Goal: Information Seeking & Learning: Learn about a topic

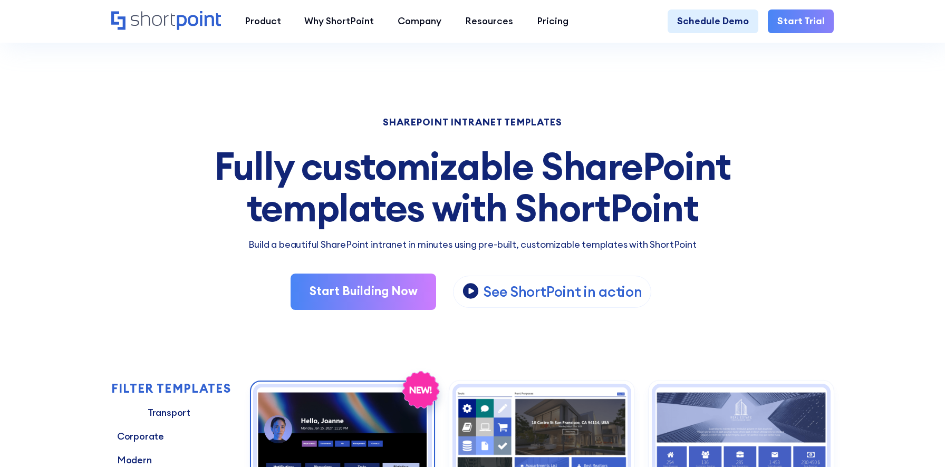
scroll to position [134, 0]
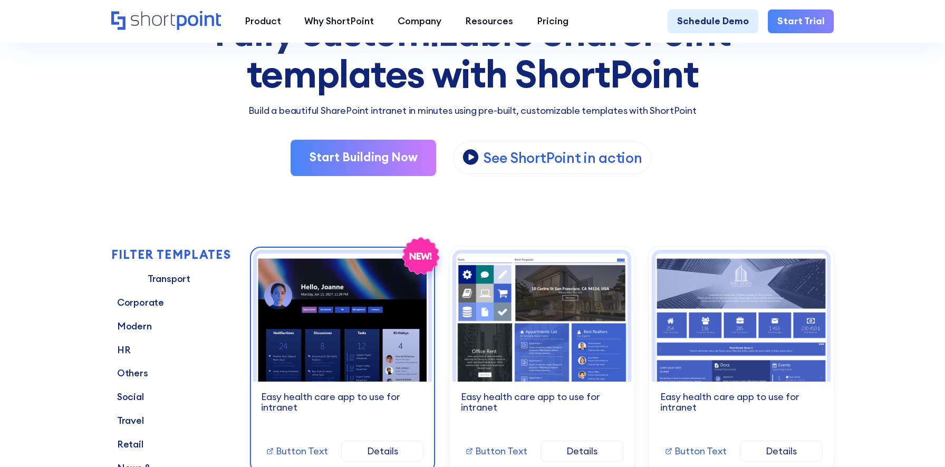
click at [366, 324] on img at bounding box center [342, 318] width 171 height 128
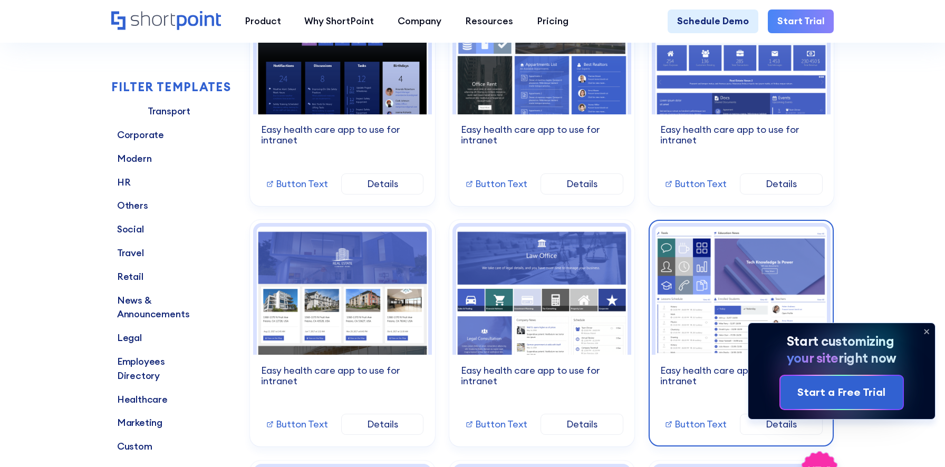
scroll to position [422, 0]
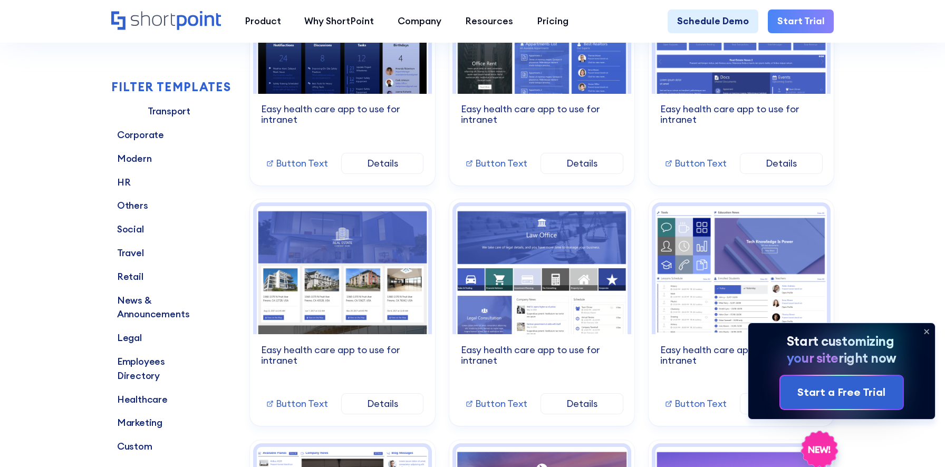
click at [924, 328] on icon at bounding box center [926, 331] width 17 height 17
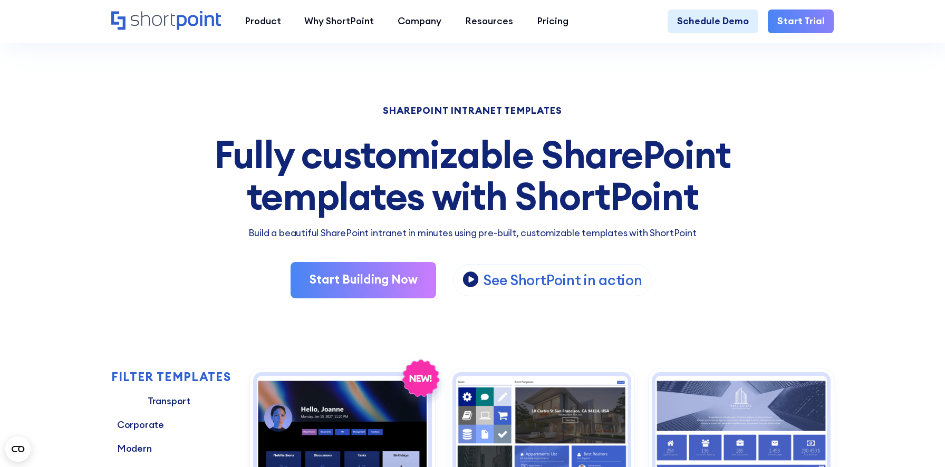
scroll to position [0, 0]
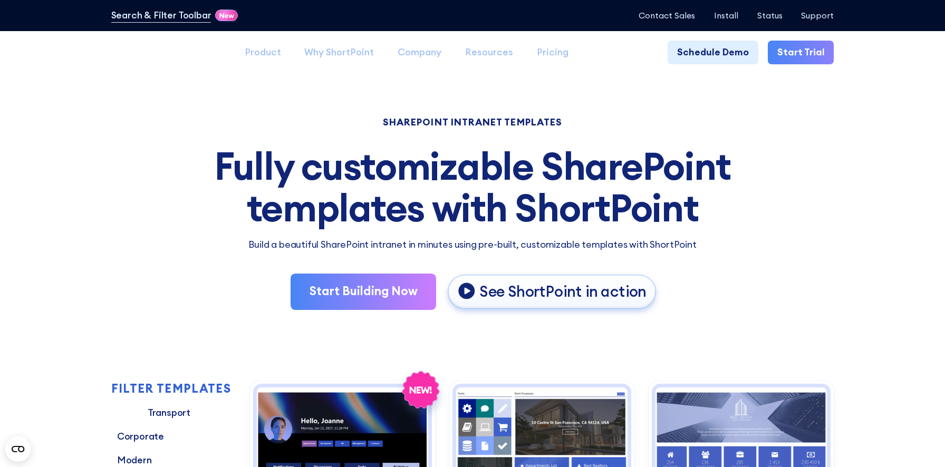
click at [503, 290] on p "See ShortPoint in action" at bounding box center [563, 292] width 167 height 20
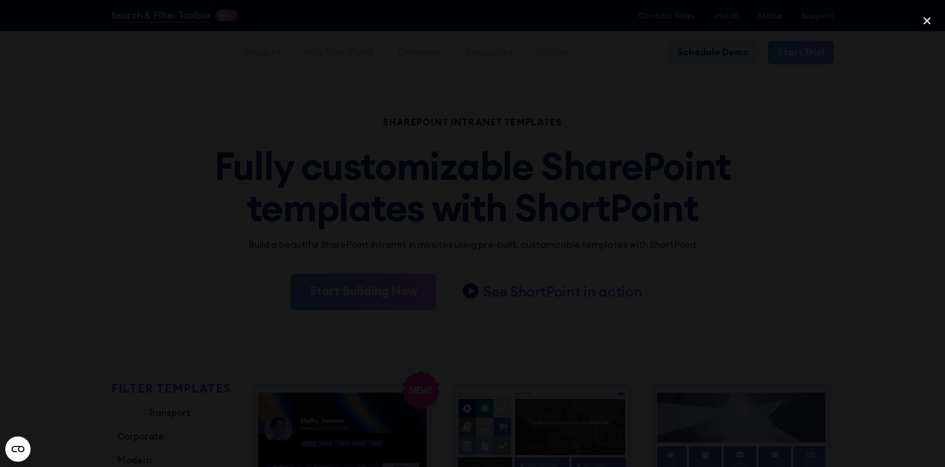
click at [818, 118] on div at bounding box center [472, 233] width 945 height 449
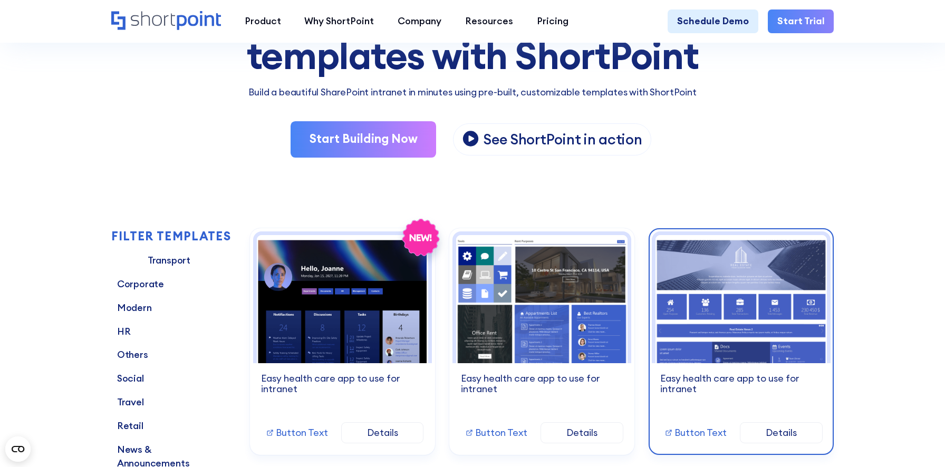
scroll to position [331, 0]
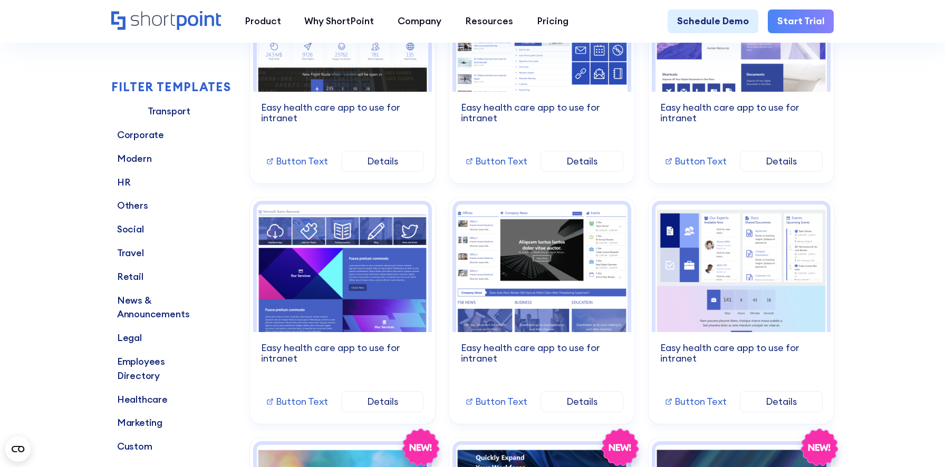
scroll to position [925, 0]
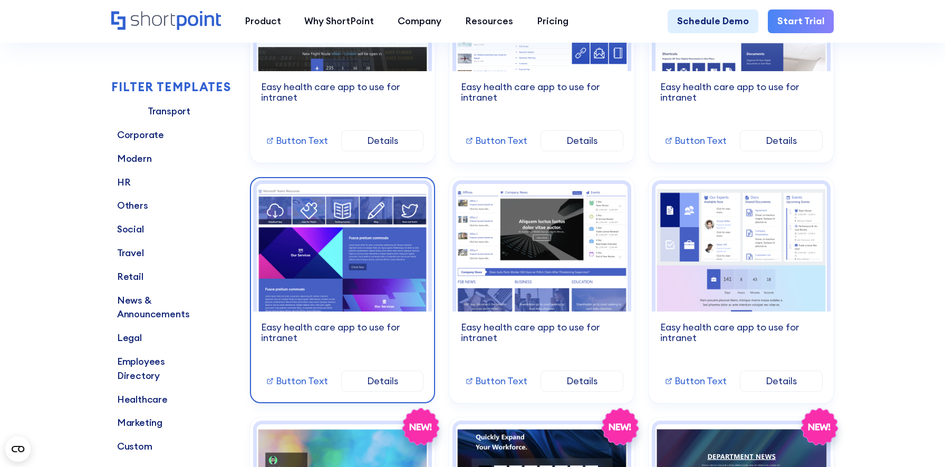
click at [345, 284] on img at bounding box center [342, 248] width 171 height 128
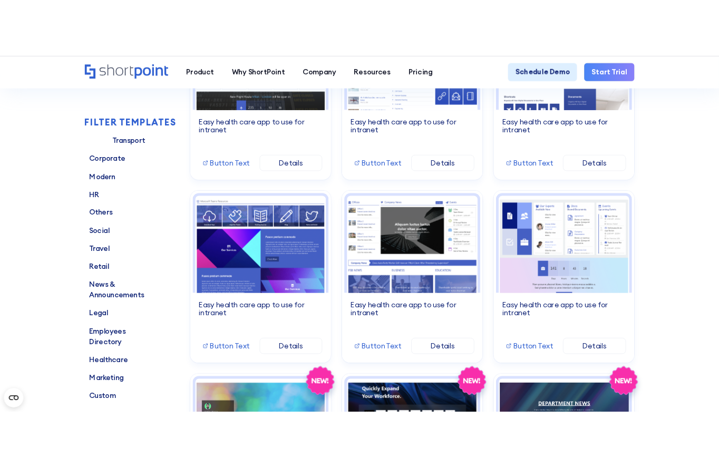
scroll to position [874, 0]
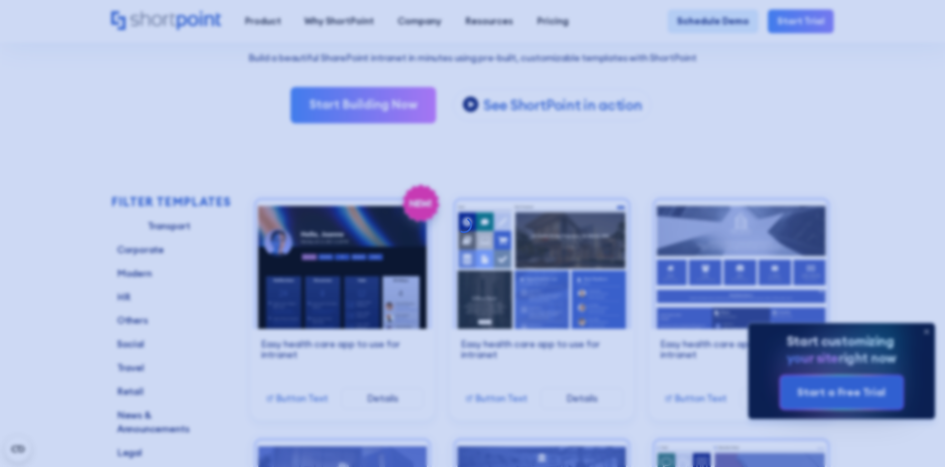
click at [827, 111] on div at bounding box center [472, 233] width 945 height 467
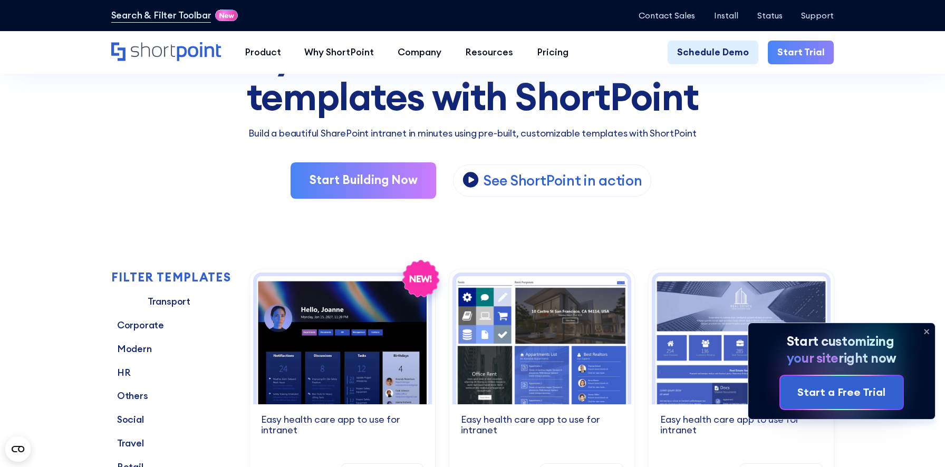
scroll to position [161, 0]
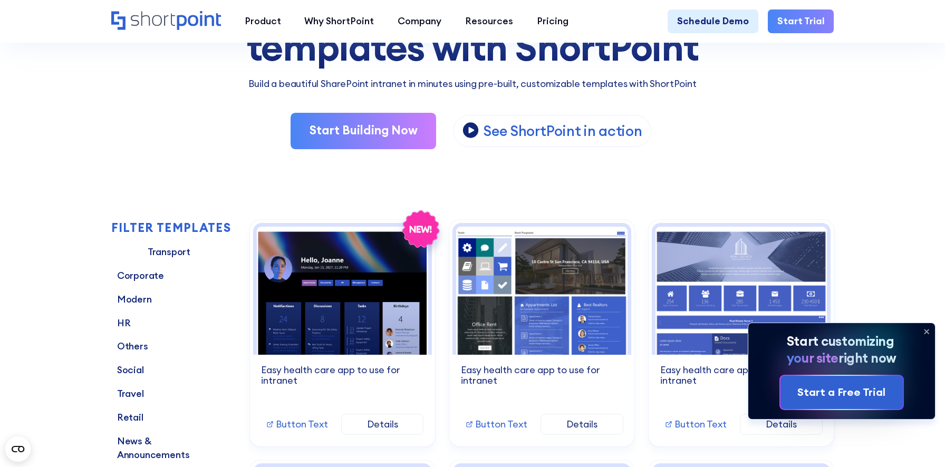
click at [926, 331] on icon at bounding box center [927, 331] width 4 height 4
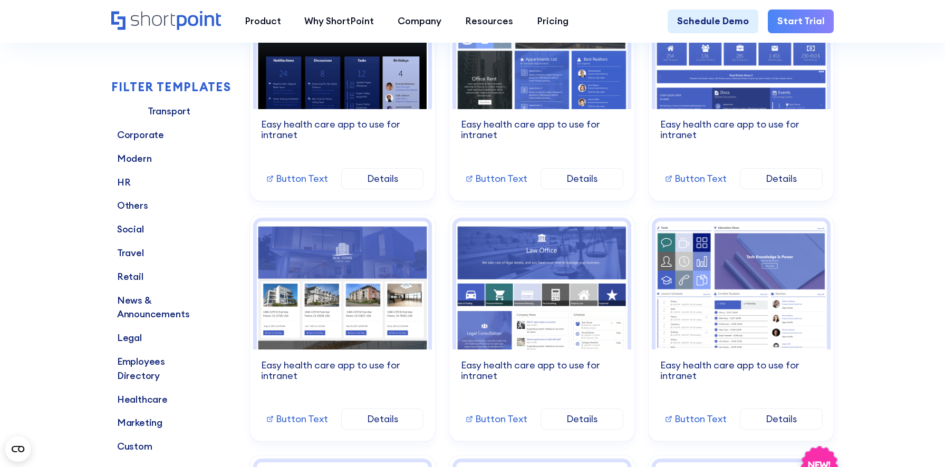
scroll to position [421, 0]
